Goal: Information Seeking & Learning: Stay updated

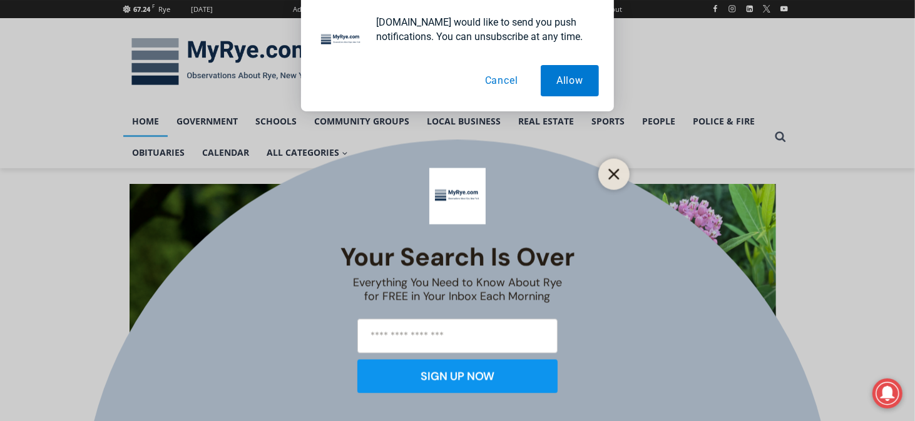
click at [609, 173] on icon "Close" at bounding box center [613, 173] width 11 height 11
click at [608, 118] on div "Your Search is Over Everything You Need to Know About Rye for FREE in Your Inbo…" at bounding box center [457, 210] width 915 height 421
click at [660, 59] on div "[DOMAIN_NAME] would like to send you push notifications. You can unsubscribe at…" at bounding box center [457, 55] width 915 height 111
click at [613, 169] on icon "Close" at bounding box center [613, 173] width 11 height 11
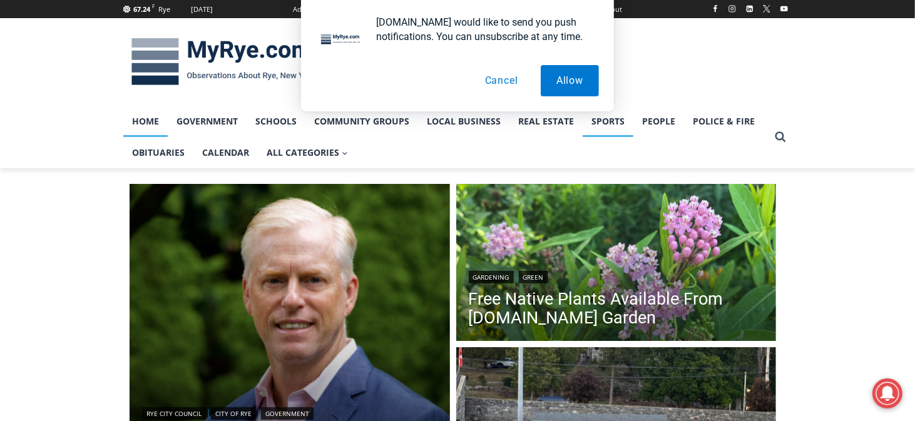
click at [614, 120] on link "Sports" at bounding box center [608, 121] width 51 height 31
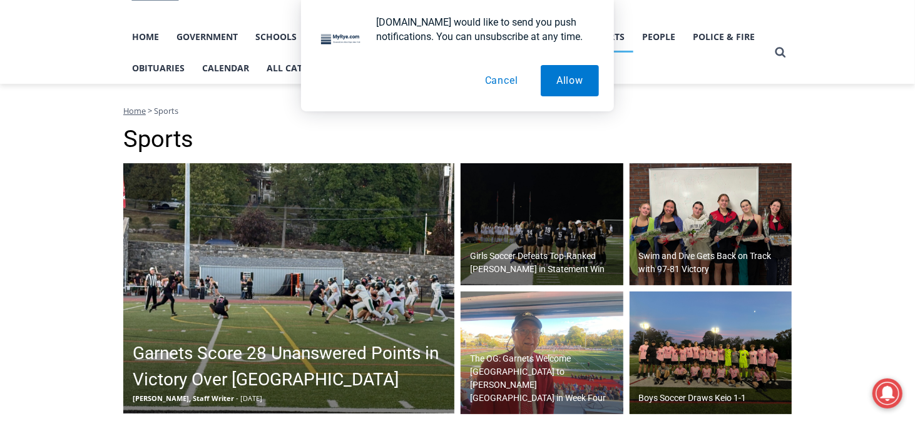
scroll to position [104, 0]
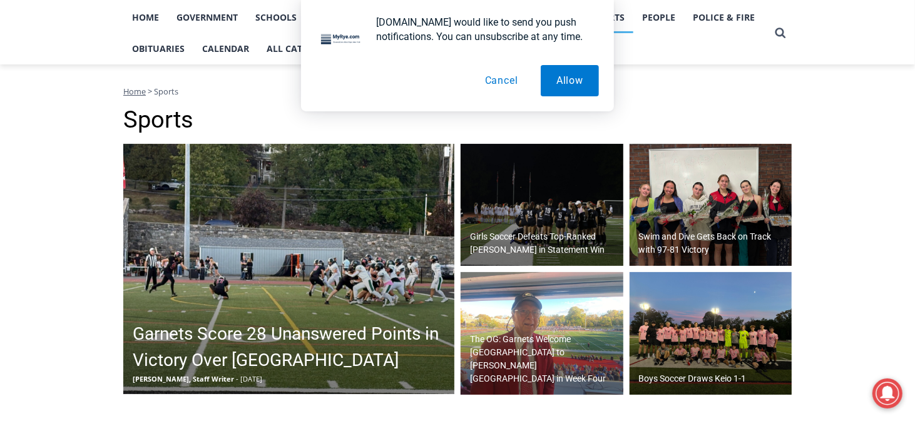
click at [344, 284] on img at bounding box center [288, 269] width 331 height 250
click at [550, 232] on h2 "Girls Soccer Defeats Top-Ranked [PERSON_NAME] in Statement Win" at bounding box center [545, 243] width 150 height 26
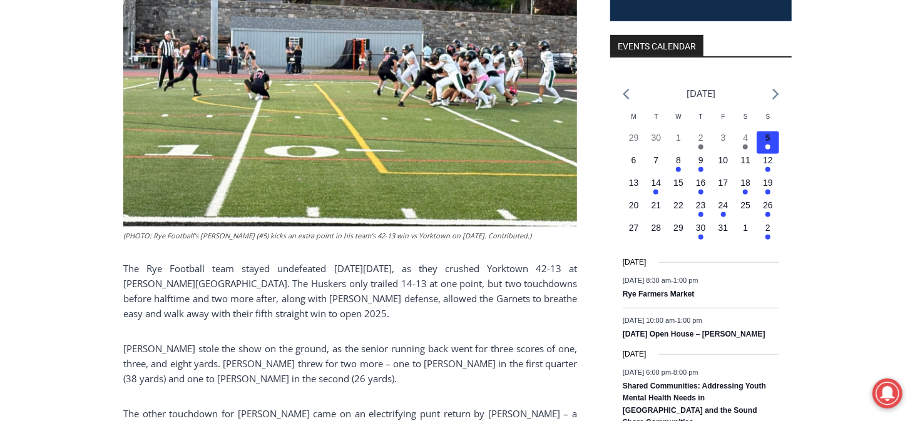
scroll to position [417, 0]
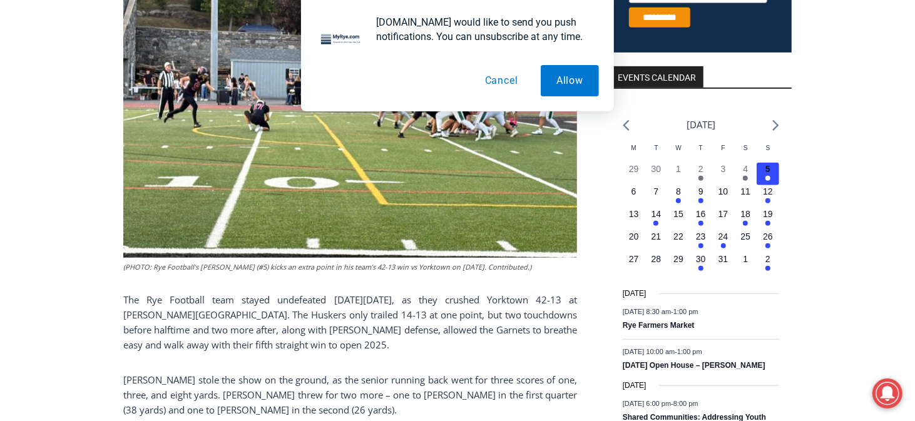
click at [499, 79] on button "Cancel" at bounding box center [501, 80] width 64 height 31
